Goal: Task Accomplishment & Management: Complete application form

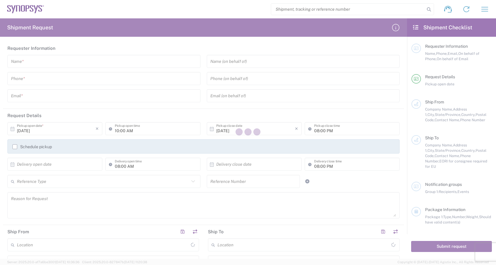
type input "[GEOGRAPHIC_DATA]"
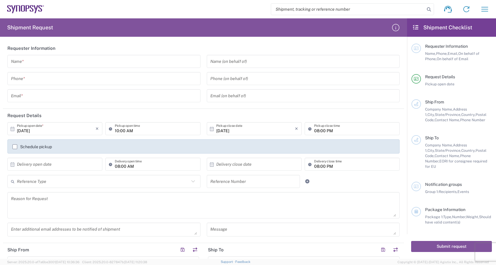
click at [41, 61] on input "text" at bounding box center [104, 61] width 186 height 10
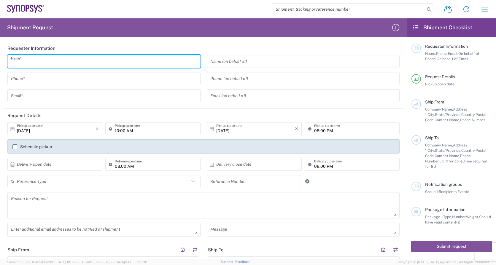
type input "[PERSON_NAME]"
type input "0786287070"
type input "[PERSON_NAME][EMAIL_ADDRESS][DOMAIN_NAME]"
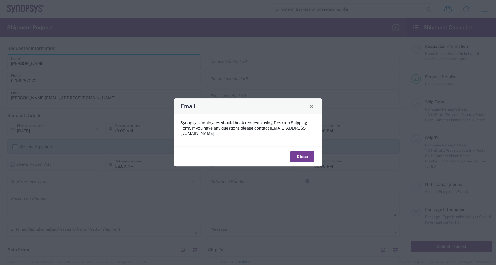
click at [300, 155] on button "Close" at bounding box center [303, 156] width 24 height 11
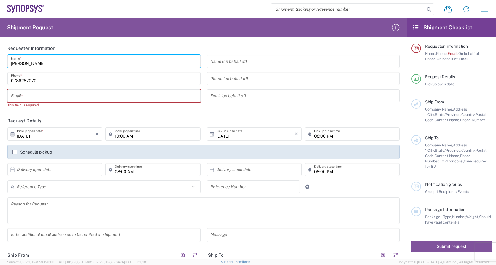
click at [121, 96] on input "text" at bounding box center [104, 96] width 186 height 10
type input "[PERSON_NAME][EMAIL_ADDRESS][DOMAIN_NAME]"
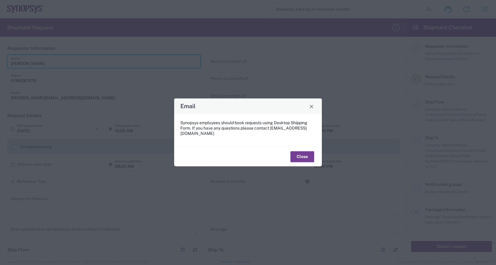
click at [298, 153] on button "Close" at bounding box center [303, 156] width 24 height 11
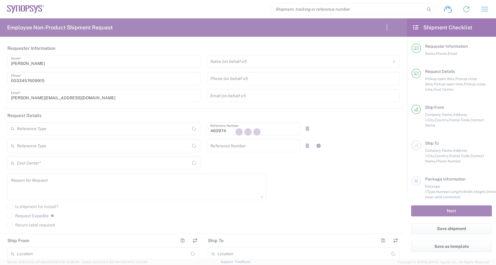
type input "Department"
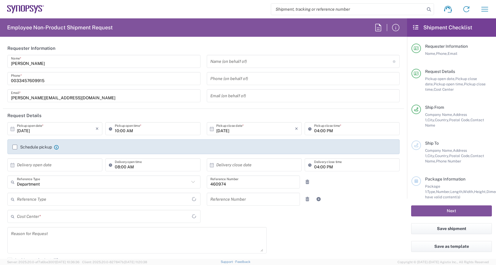
type input "[GEOGRAPHIC_DATA]"
type input "Delivered at Place"
type input "[GEOGRAPHIC_DATA]"
type input "FR65, SDG, OS, Eng 460974"
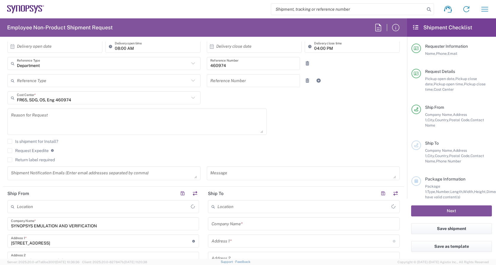
type input "Hyeres FR17"
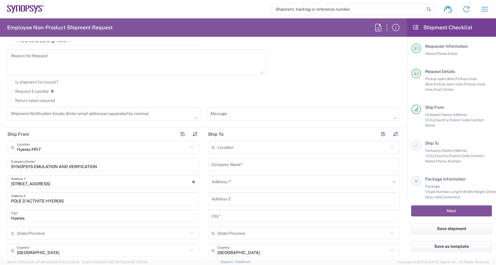
click at [248, 151] on input "text" at bounding box center [303, 148] width 171 height 10
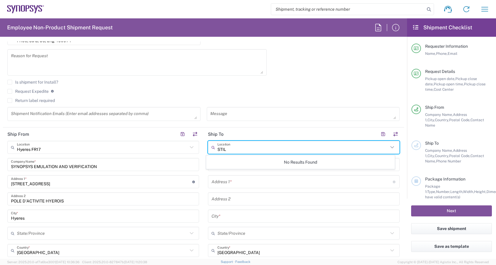
type input "STIL"
click at [236, 182] on input "text" at bounding box center [302, 182] width 181 height 10
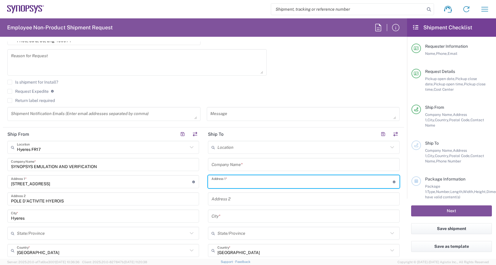
click at [231, 162] on input "text" at bounding box center [304, 165] width 185 height 10
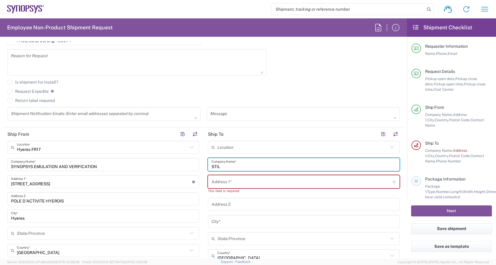
type input "STIL"
click at [231, 184] on input "text" at bounding box center [302, 182] width 181 height 10
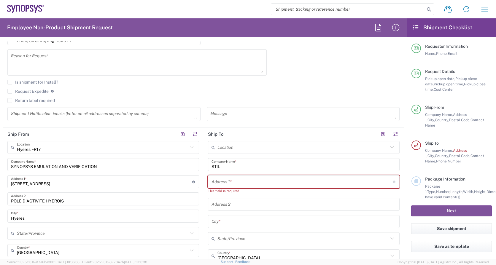
click at [247, 186] on input "text" at bounding box center [302, 182] width 181 height 10
paste input "595 Rue Pierre Berthier"
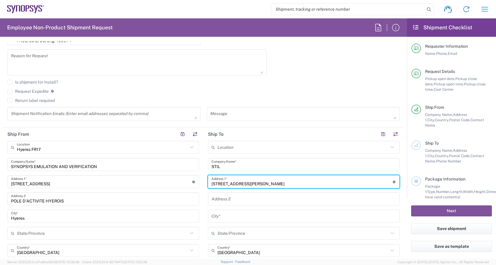
type input "595 Rue Pierre Berthier"
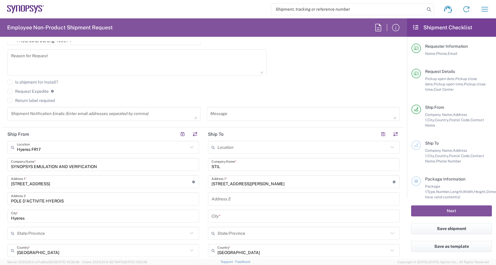
click at [228, 198] on input "text" at bounding box center [304, 199] width 185 height 10
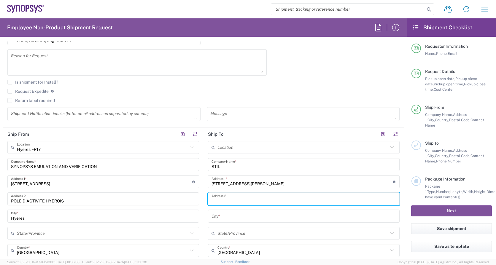
paste input "Domaine Saint Hilaire"
type input "Domaine Saint Hilaire"
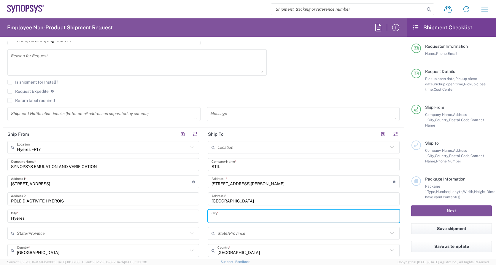
click at [221, 218] on input "text" at bounding box center [304, 216] width 185 height 10
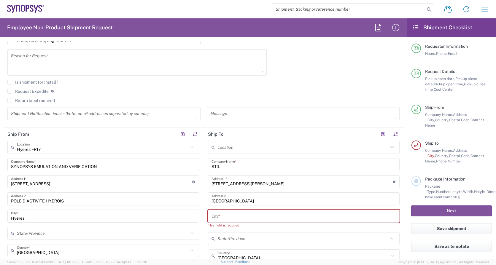
click at [257, 220] on input "text" at bounding box center [304, 216] width 185 height 10
paste input "Aix-en-Provence"
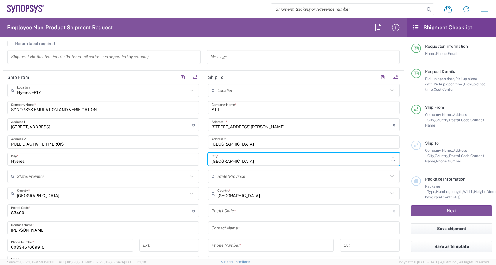
scroll to position [238, 0]
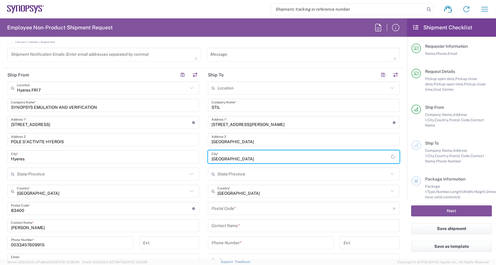
type input "Aix-en-Provence"
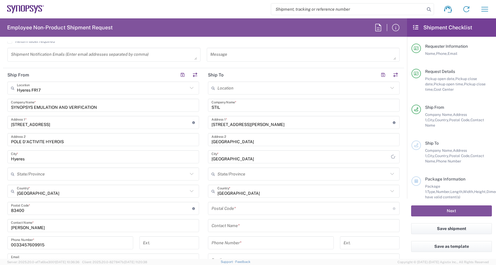
click at [225, 209] on input "undefined" at bounding box center [302, 209] width 181 height 10
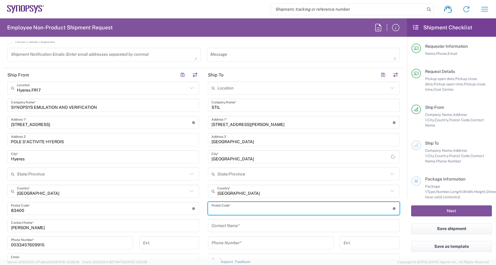
paste input "13855"
type input "13855"
click at [231, 228] on input "text" at bounding box center [304, 226] width 185 height 10
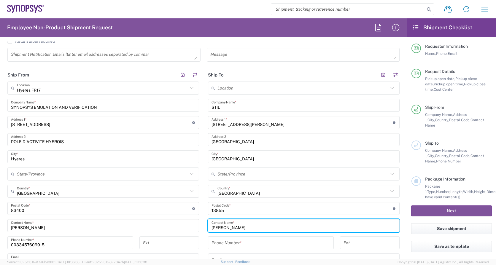
type input "Ludovic BIGI"
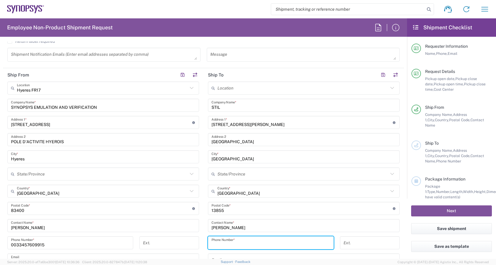
click at [235, 242] on input "tel" at bounding box center [271, 243] width 119 height 10
type input "0621774424"
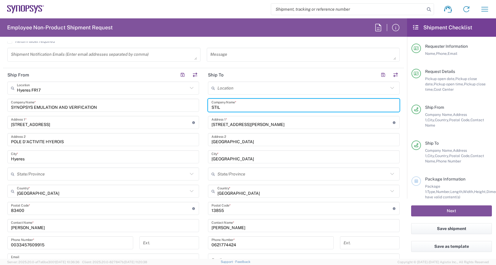
click at [230, 107] on input "STIL" at bounding box center [304, 105] width 185 height 10
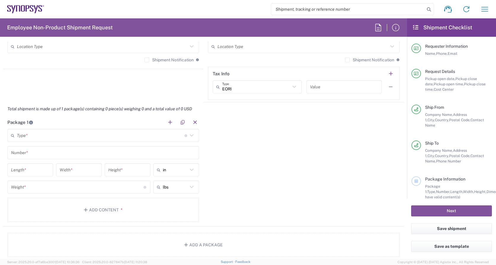
scroll to position [475, 0]
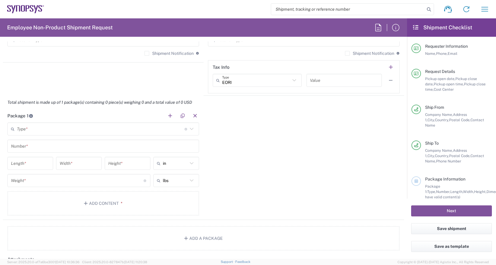
type input "STIL Marposs"
click at [41, 132] on input "text" at bounding box center [101, 129] width 168 height 10
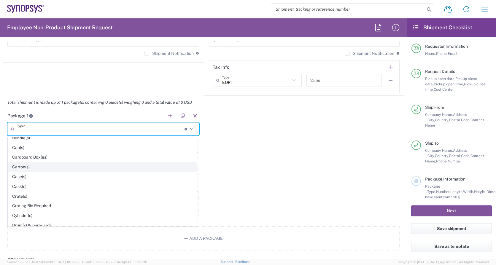
scroll to position [119, 0]
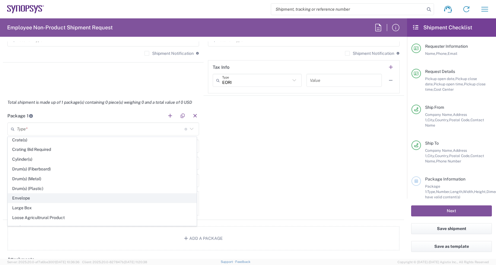
click at [36, 199] on span "Envelope" at bounding box center [102, 198] width 189 height 9
type input "Envelope"
type input "1"
type input "9.5"
type input "12.5"
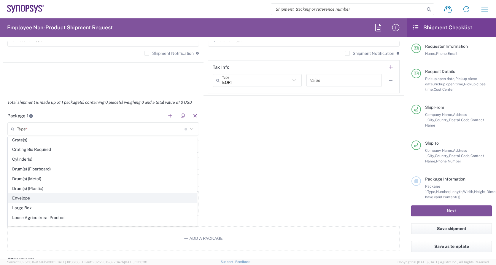
type input "0.25"
type input "1"
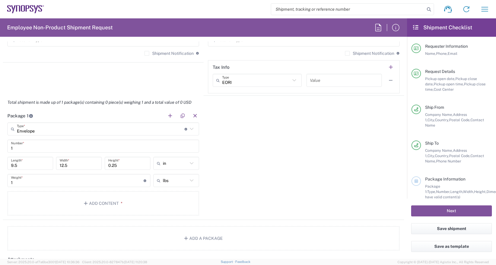
click at [191, 164] on icon at bounding box center [192, 164] width 8 height 8
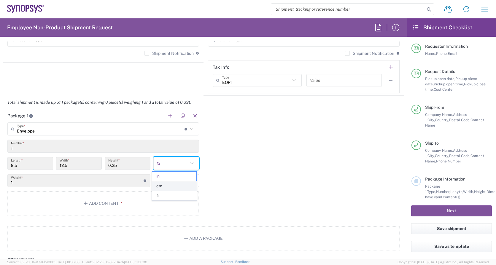
click at [175, 185] on span "cm" at bounding box center [174, 186] width 44 height 9
type input "24.13"
type input "31.75"
type input "0.64"
type input "cm"
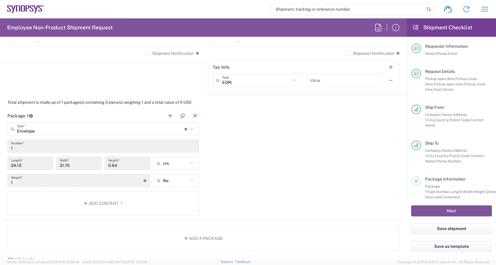
drag, startPoint x: 25, startPoint y: 167, endPoint x: -4, endPoint y: 165, distance: 29.8
click at [0, 165] on html "Shipment request Shipment tracking Employee non-product shipment request My shi…" at bounding box center [248, 132] width 496 height 265
drag, startPoint x: -4, startPoint y: 165, endPoint x: 42, endPoint y: 165, distance: 46.0
click at [47, 170] on div "24.13 Length *" at bounding box center [30, 165] width 49 height 17
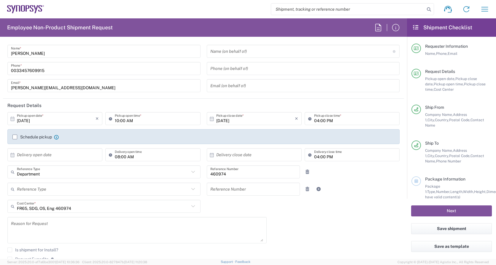
scroll to position [0, 0]
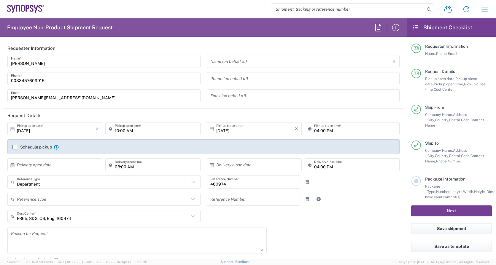
click at [460, 213] on button "Next" at bounding box center [451, 211] width 81 height 11
click at [445, 194] on span "Should have valid content(s)" at bounding box center [477, 195] width 105 height 10
click at [415, 179] on icon at bounding box center [416, 181] width 5 height 4
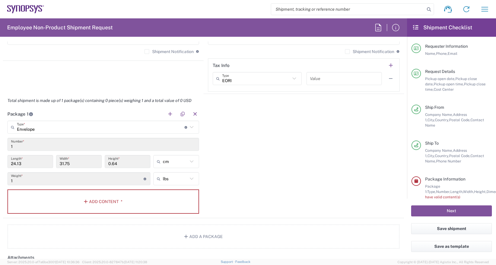
scroll to position [534, 0]
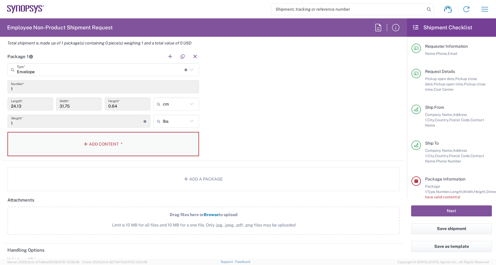
click at [96, 145] on button "Add Content *" at bounding box center [103, 144] width 192 height 24
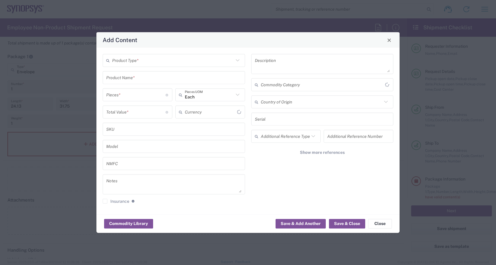
type input "US Dollar"
click at [129, 62] on input "text" at bounding box center [173, 60] width 122 height 10
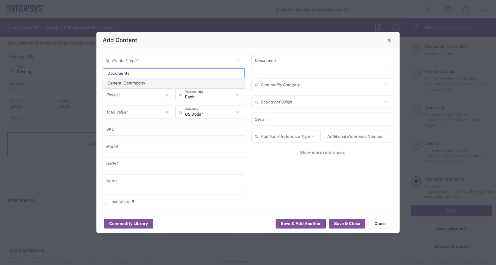
click at [134, 84] on span "General Commodity" at bounding box center [173, 83] width 141 height 9
type input "General Commodity"
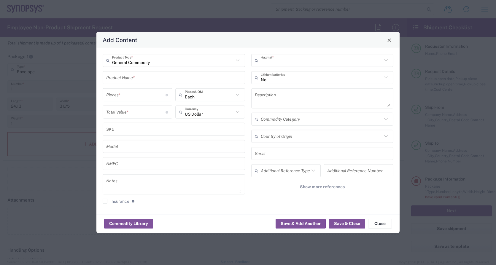
click at [292, 62] on input "text" at bounding box center [322, 60] width 122 height 10
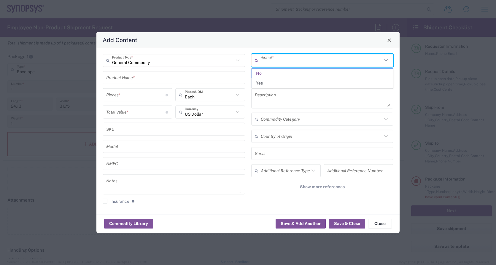
click at [292, 62] on input "text" at bounding box center [322, 60] width 122 height 10
click at [227, 78] on input "text" at bounding box center [173, 77] width 135 height 10
type input "No"
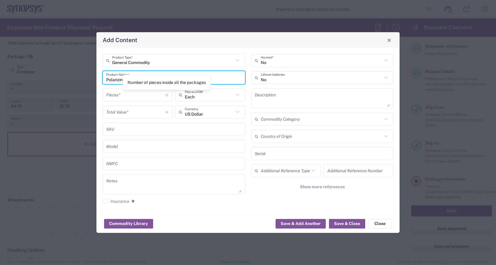
type input "Polarizing film"
click at [124, 96] on input "number" at bounding box center [135, 95] width 59 height 10
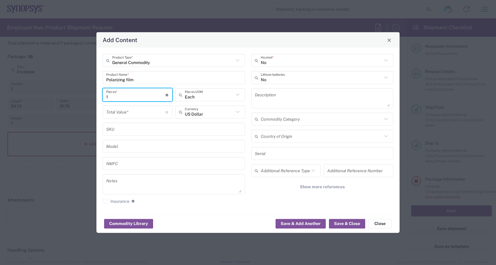
type input "1"
click at [129, 112] on input "number" at bounding box center [135, 112] width 59 height 10
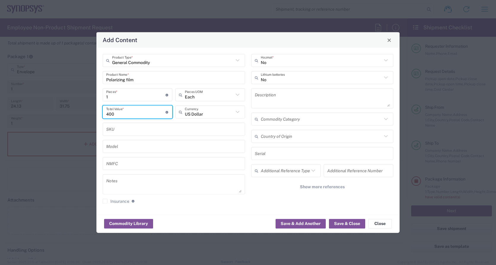
type input "400"
click at [122, 127] on input "text" at bounding box center [173, 129] width 135 height 10
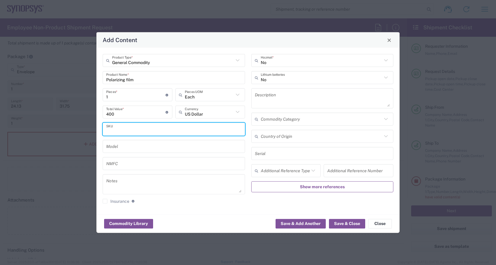
click at [263, 189] on button "Show more references" at bounding box center [322, 187] width 143 height 11
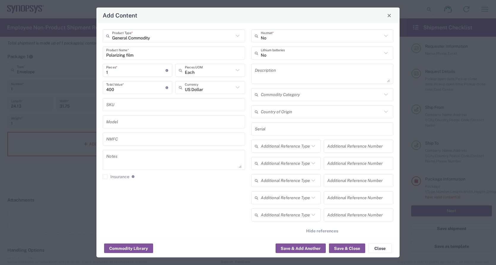
click at [234, 36] on icon at bounding box center [238, 36] width 8 height 8
type input "General Commodity"
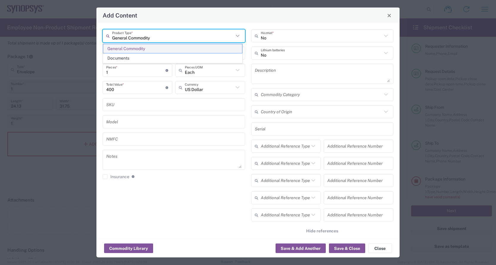
click at [148, 50] on span "General Commodity" at bounding box center [172, 48] width 139 height 9
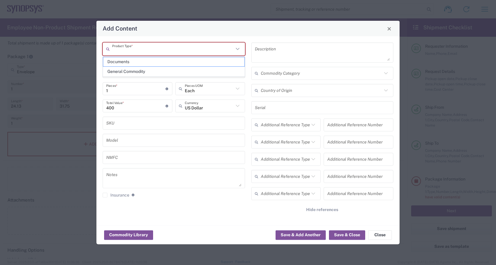
click at [187, 51] on input "text" at bounding box center [173, 49] width 122 height 10
click at [140, 72] on span "General Commodity" at bounding box center [173, 71] width 141 height 9
type input "General Commodity"
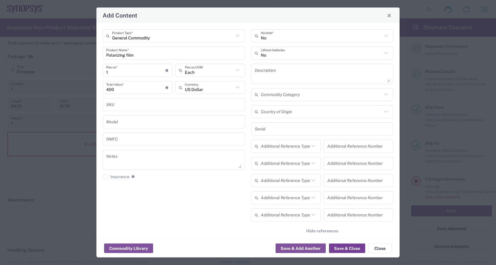
click at [344, 250] on button "Save & Close" at bounding box center [347, 249] width 36 height 10
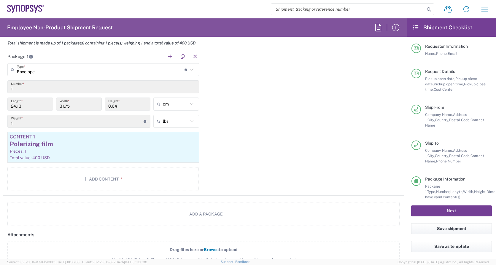
click at [455, 212] on button "Next" at bounding box center [451, 211] width 81 height 11
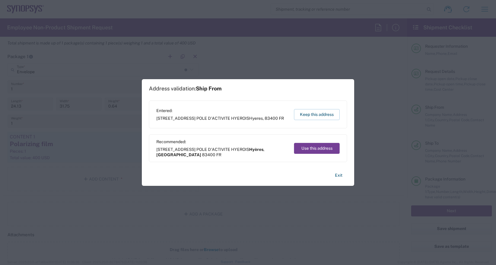
click at [320, 151] on button "Use this address" at bounding box center [317, 148] width 46 height 11
type input "Hyères"
type input "Provence-Alpes-Côte d'Azur"
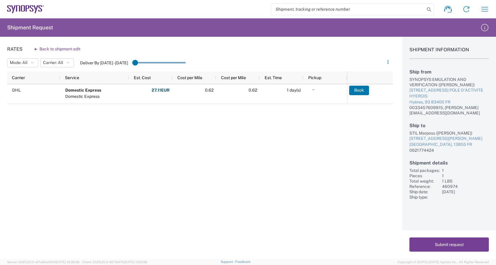
click at [452, 246] on button "Submit request" at bounding box center [450, 245] width 80 height 14
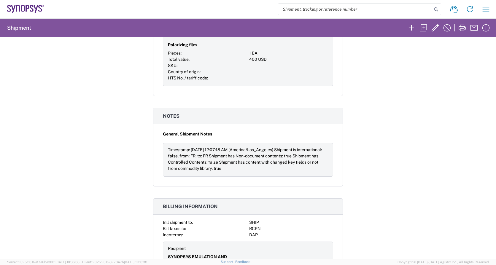
scroll to position [412, 0]
